Goal: Information Seeking & Learning: Learn about a topic

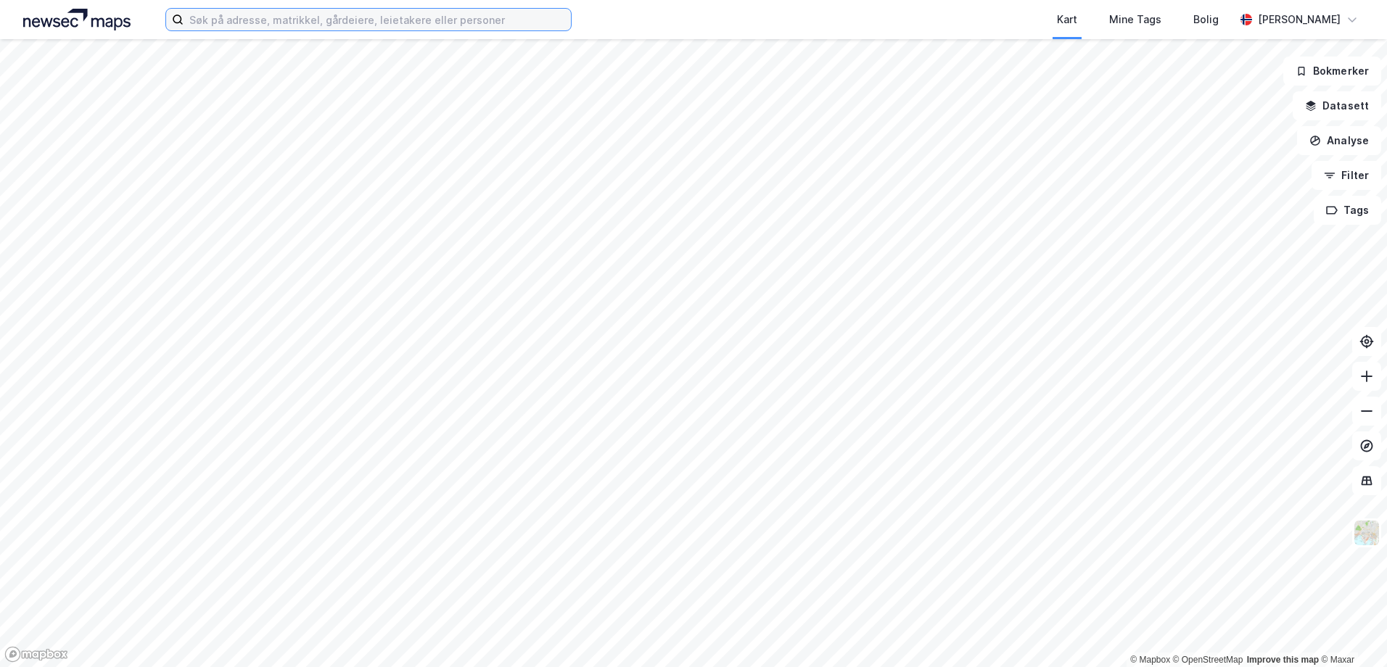
click at [239, 26] on input at bounding box center [377, 20] width 387 height 22
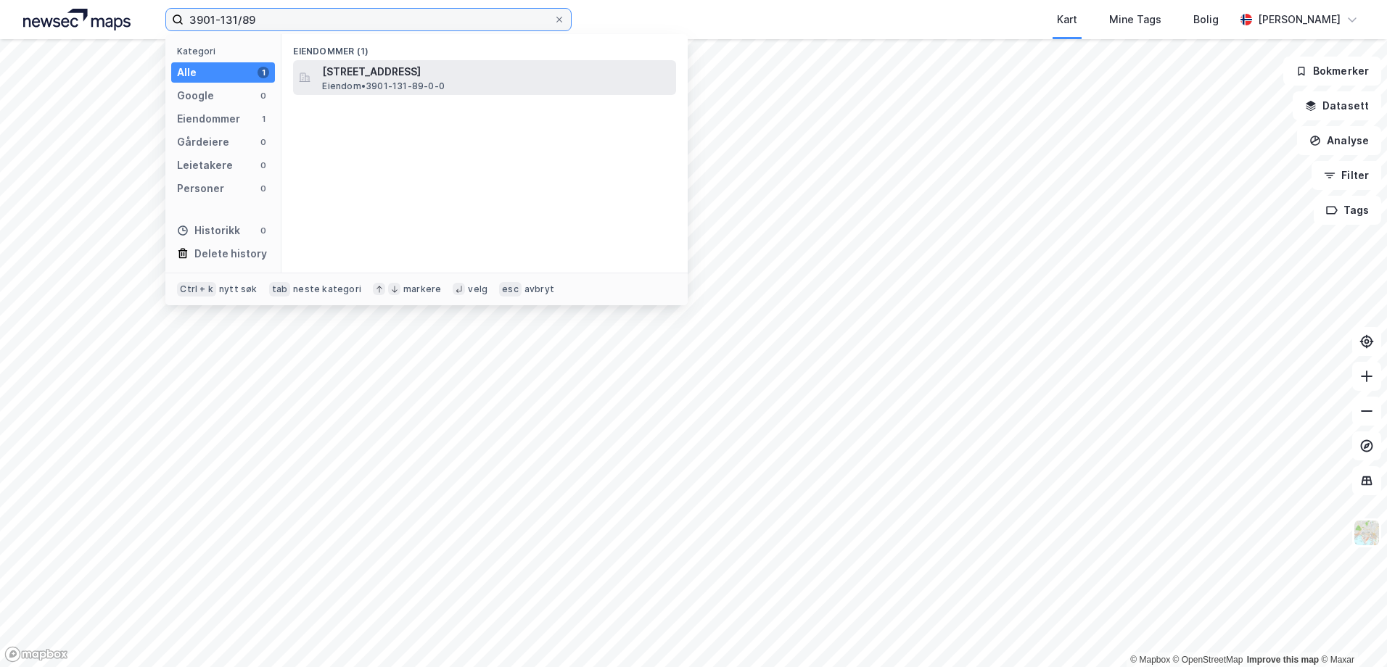
type input "3901-131/89"
click at [345, 83] on span "Eiendom • 3901-131-89-0-0" at bounding box center [383, 87] width 123 height 12
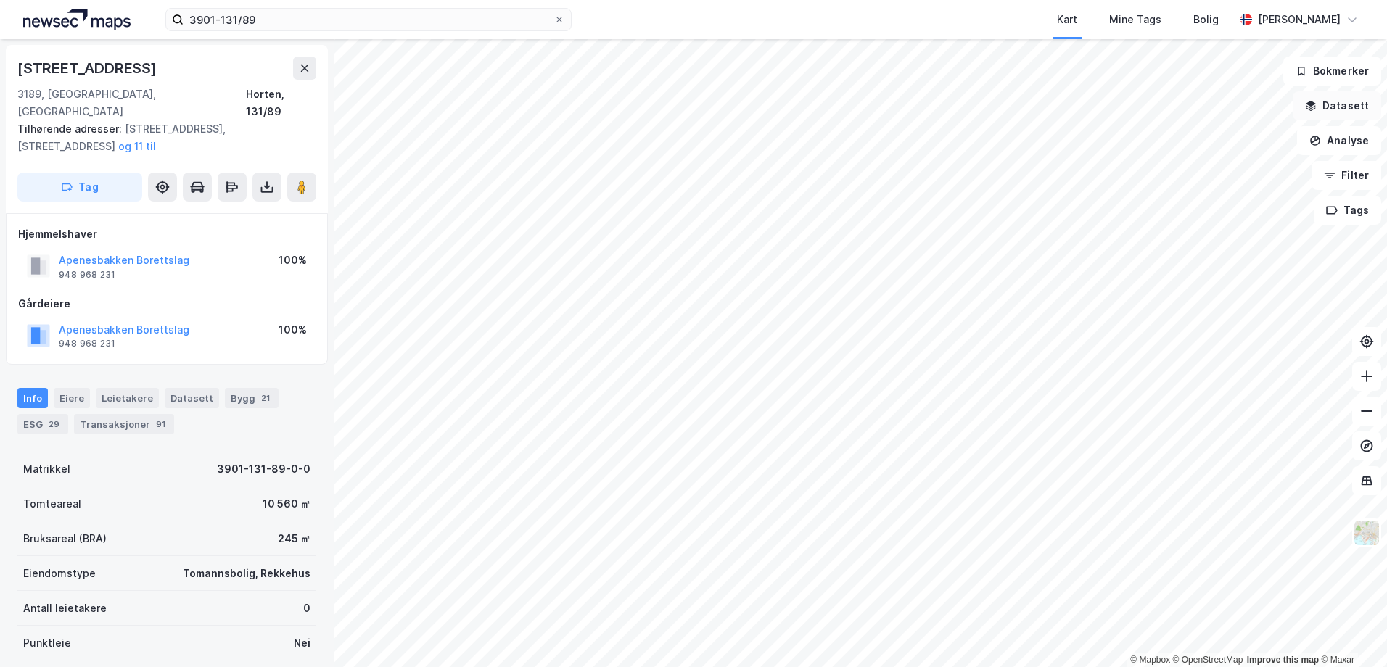
click at [1312, 105] on icon "button" at bounding box center [1311, 104] width 9 height 6
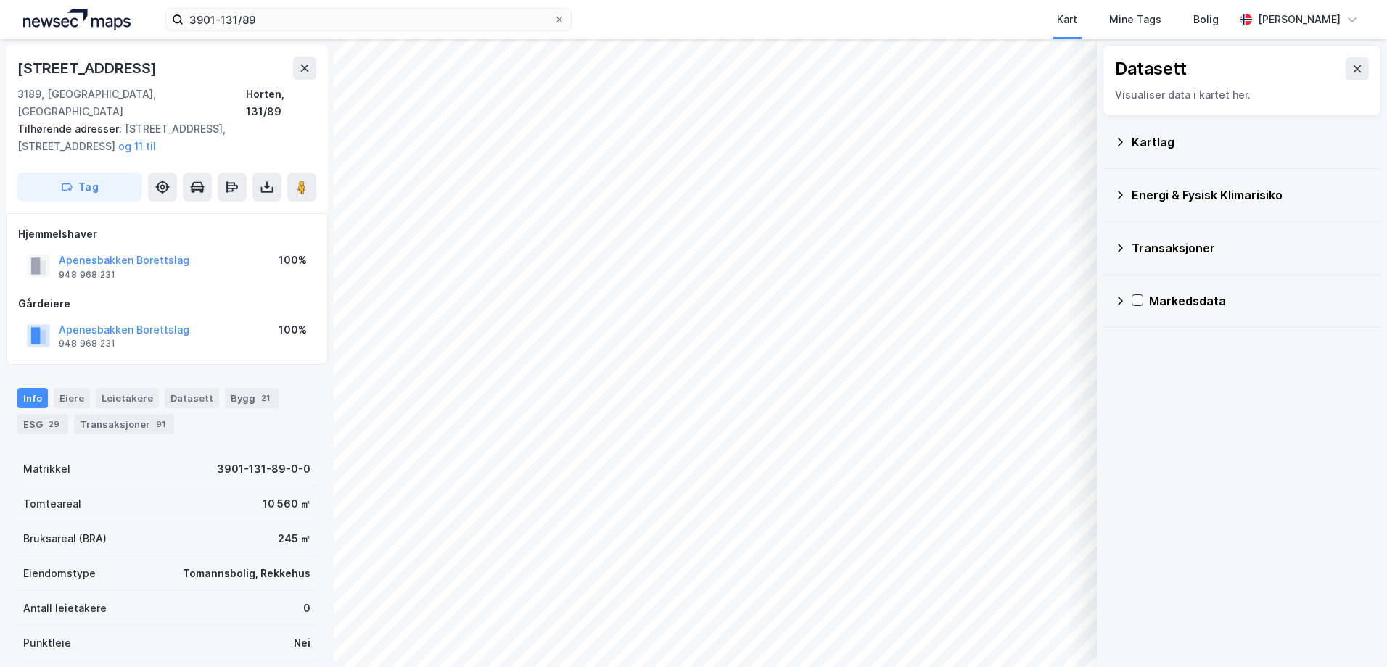
click at [1134, 190] on div "Energi & Fysisk Klimarisiko" at bounding box center [1251, 194] width 238 height 17
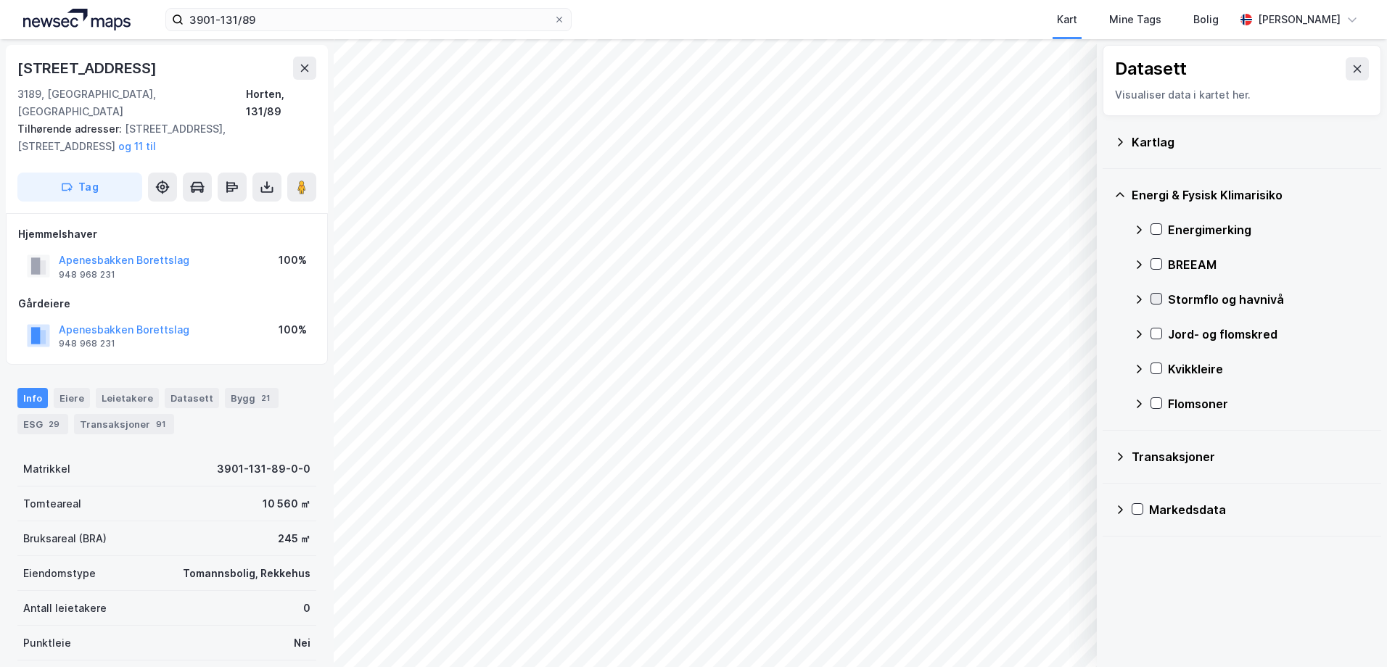
click at [1159, 296] on icon at bounding box center [1156, 299] width 10 height 10
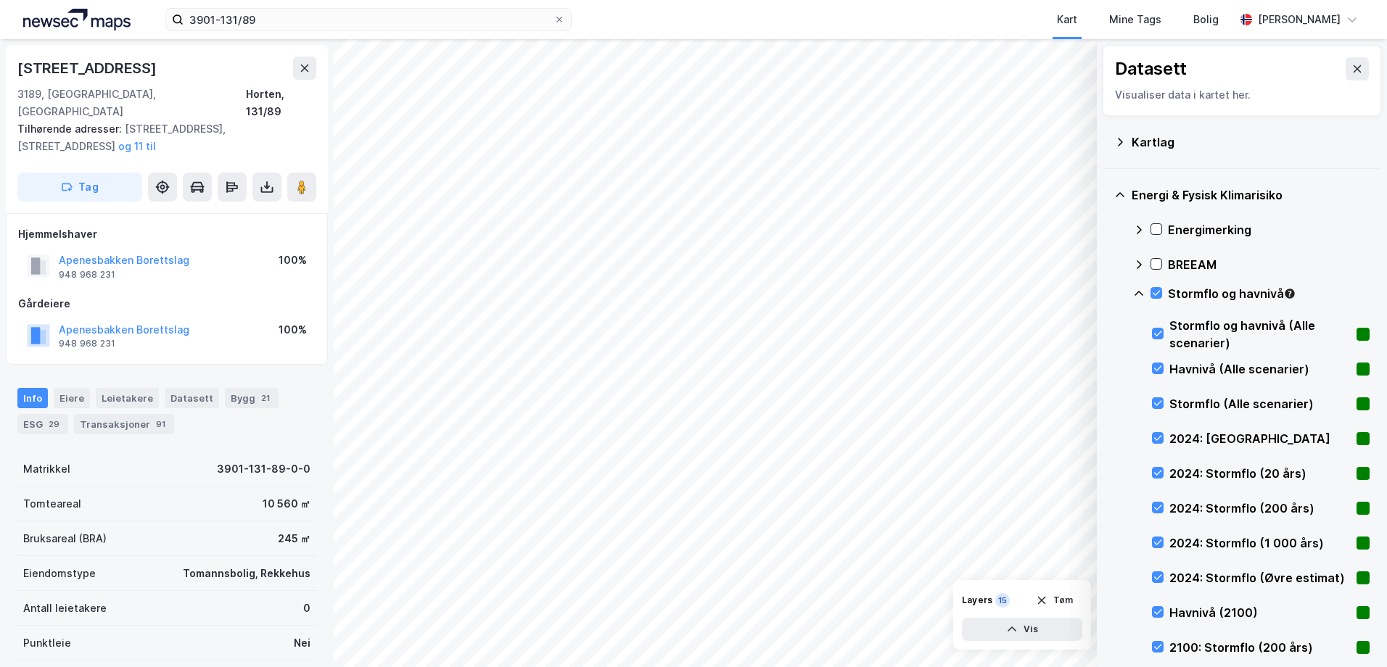
click at [1156, 294] on icon at bounding box center [1156, 293] width 10 height 10
click at [1138, 292] on icon at bounding box center [1139, 293] width 9 height 5
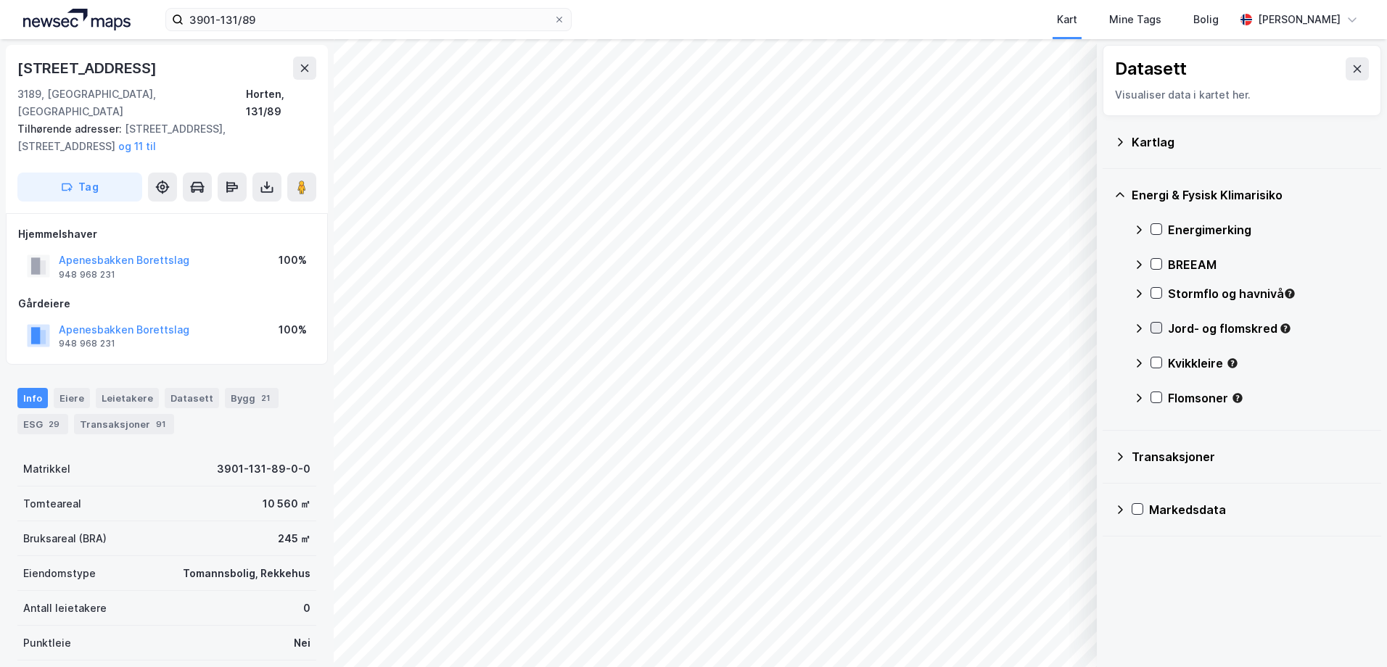
click at [1154, 326] on icon at bounding box center [1156, 328] width 10 height 10
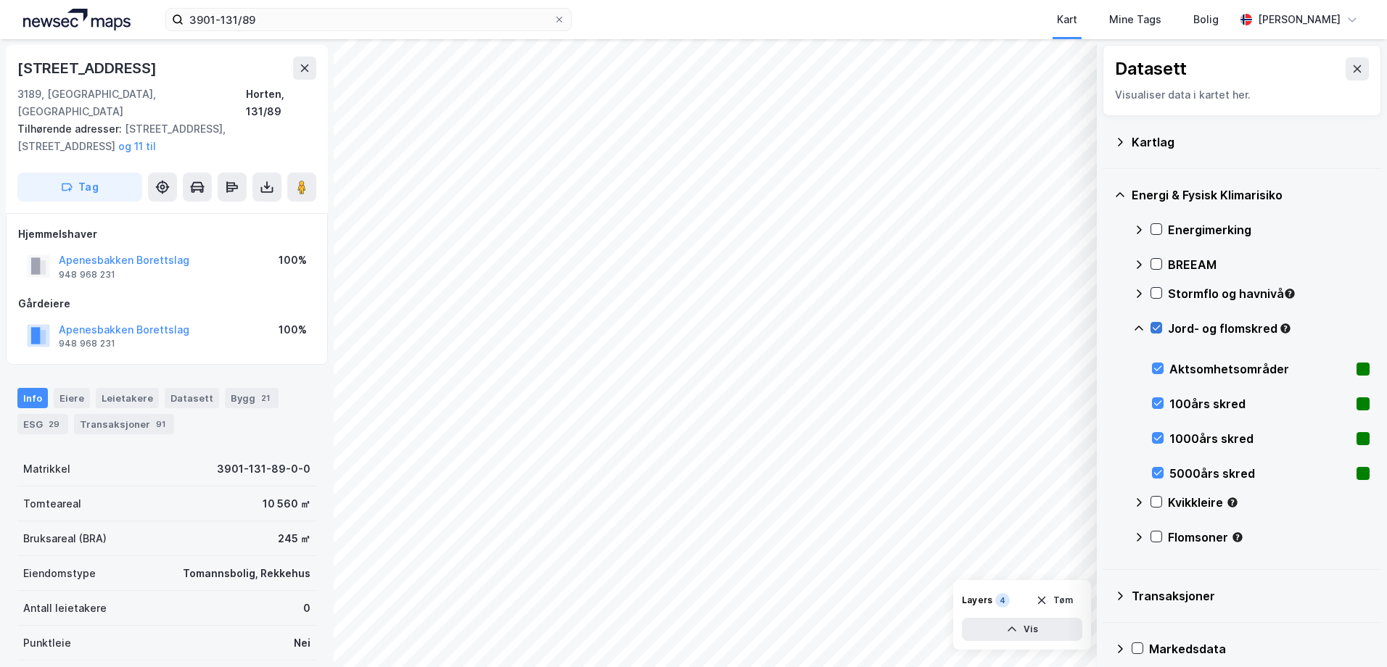
click at [1154, 329] on icon at bounding box center [1157, 328] width 8 height 5
click at [1138, 325] on icon at bounding box center [1139, 329] width 12 height 12
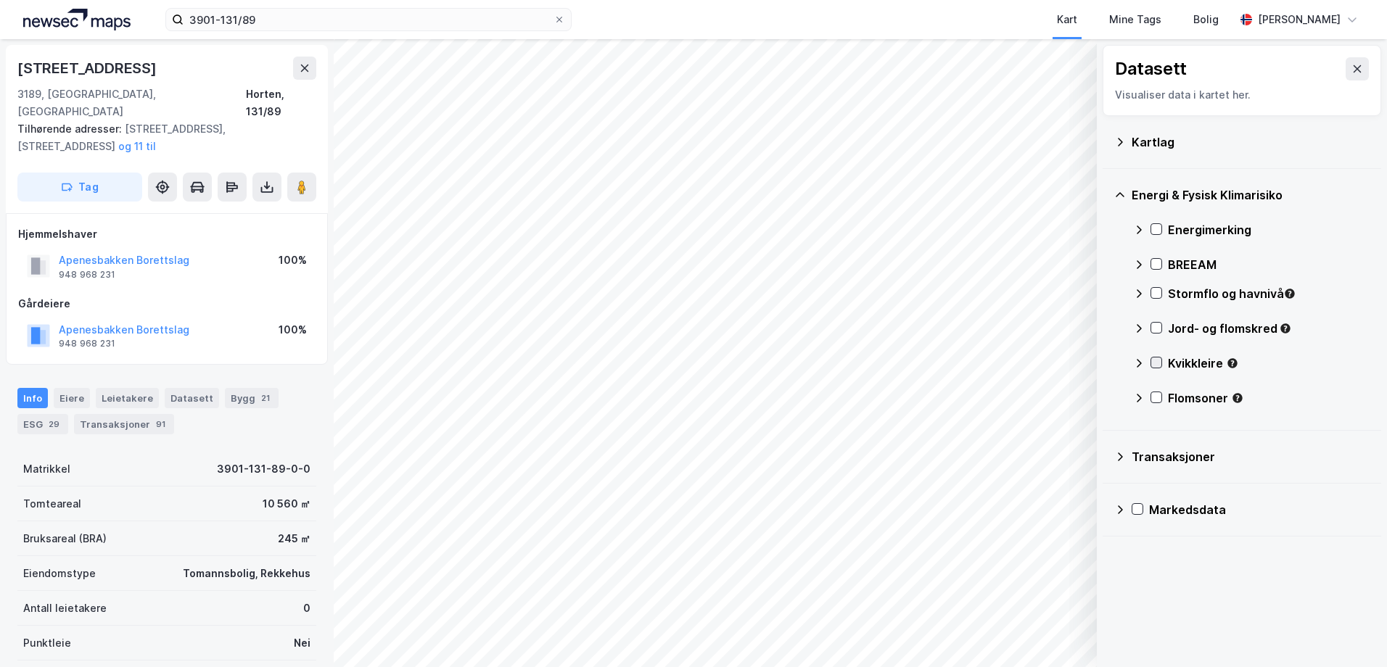
click at [1151, 363] on icon at bounding box center [1156, 363] width 10 height 10
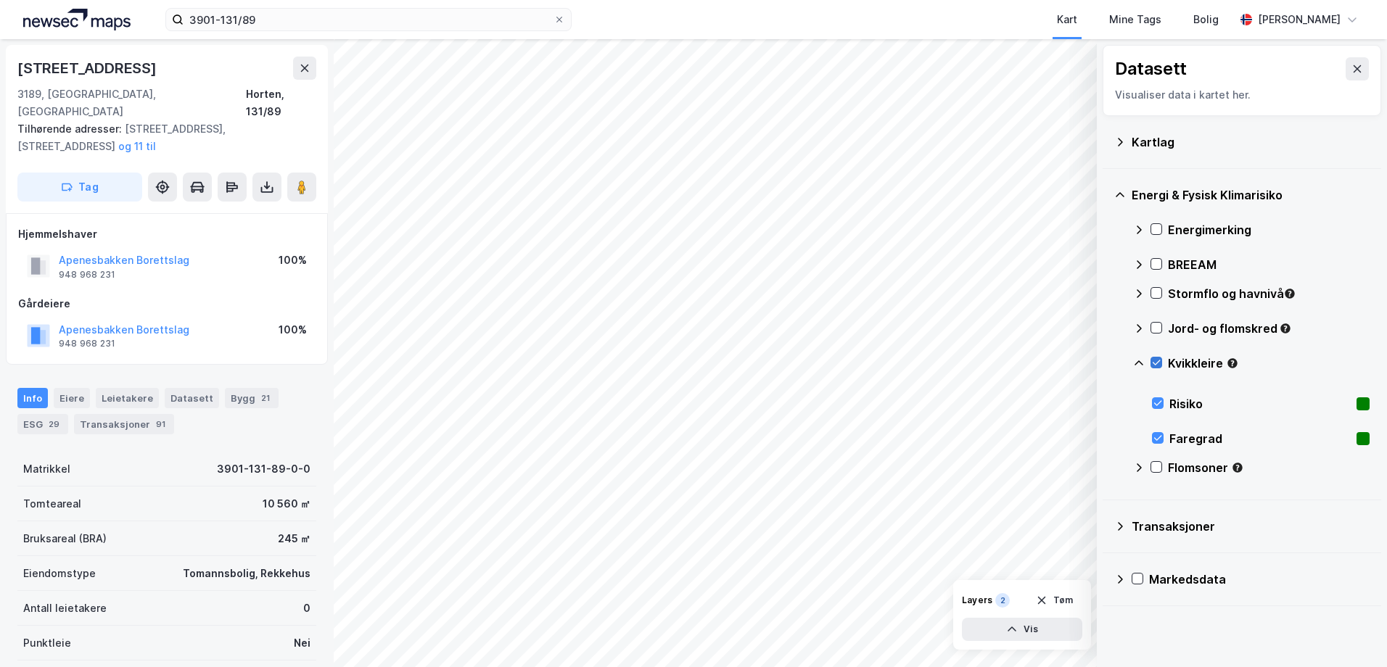
click at [1155, 364] on icon at bounding box center [1157, 363] width 8 height 5
click at [1140, 363] on icon at bounding box center [1139, 364] width 12 height 12
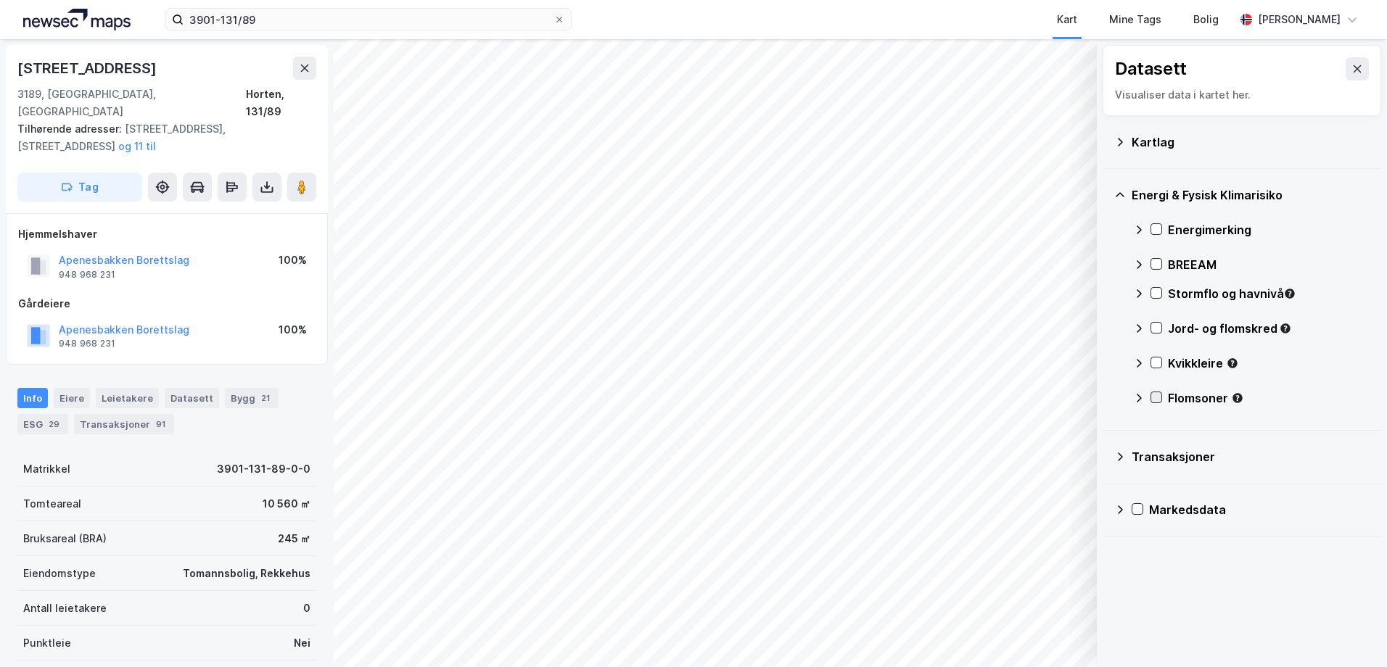
click at [1157, 399] on icon at bounding box center [1157, 397] width 8 height 5
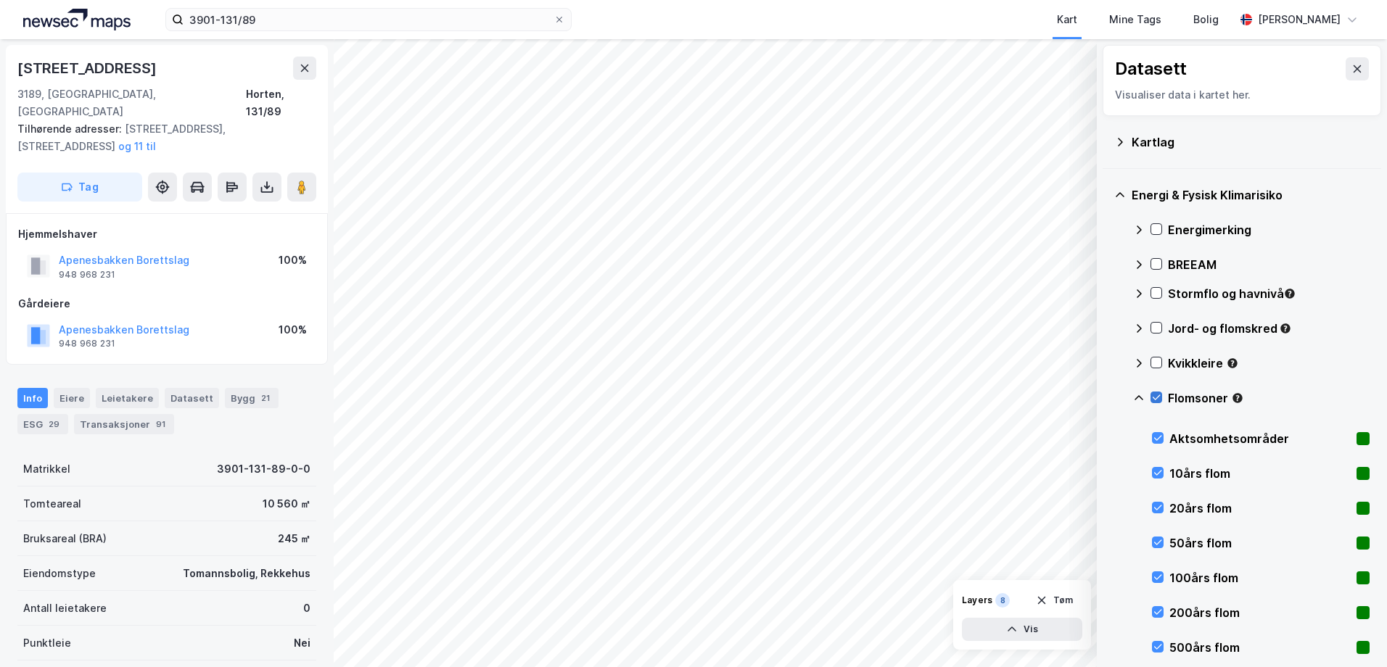
click at [1157, 399] on icon at bounding box center [1157, 397] width 8 height 5
